Goal: Find specific page/section: Find specific page/section

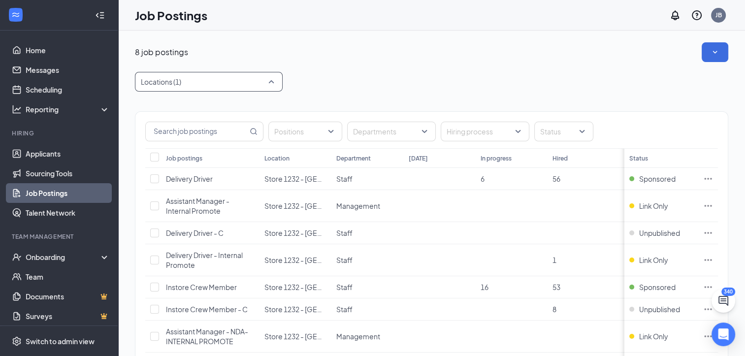
click at [213, 85] on div at bounding box center [203, 82] width 133 height 16
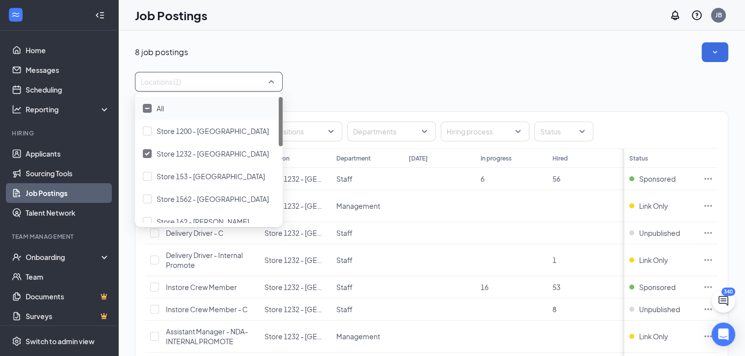
click at [213, 85] on div at bounding box center [203, 82] width 133 height 16
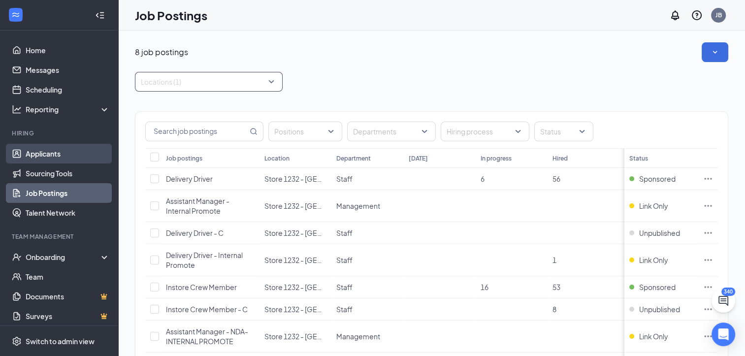
click at [30, 157] on link "Applicants" at bounding box center [68, 154] width 84 height 20
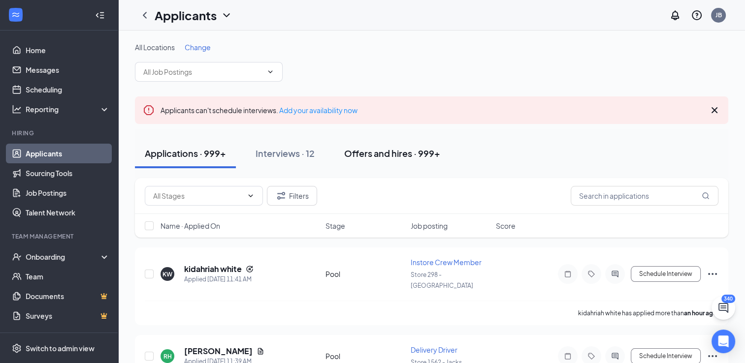
click at [376, 152] on div "Offers and hires · 999+" at bounding box center [392, 153] width 96 height 12
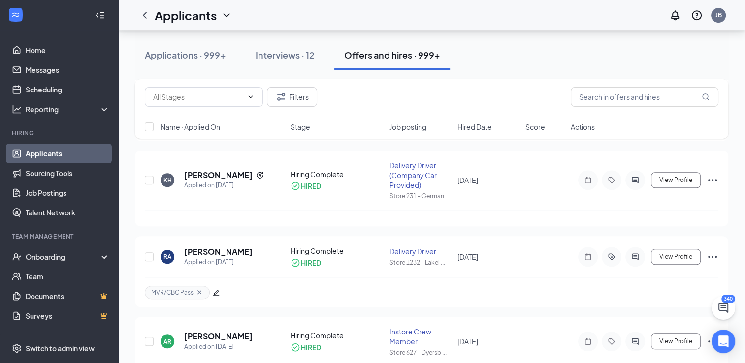
scroll to position [739, 0]
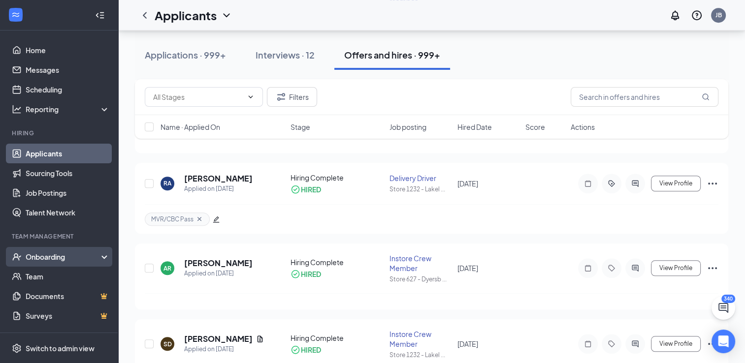
drag, startPoint x: 32, startPoint y: 256, endPoint x: 51, endPoint y: 264, distance: 20.5
click at [32, 256] on div "Onboarding" at bounding box center [64, 257] width 76 height 10
